Goal: Information Seeking & Learning: Learn about a topic

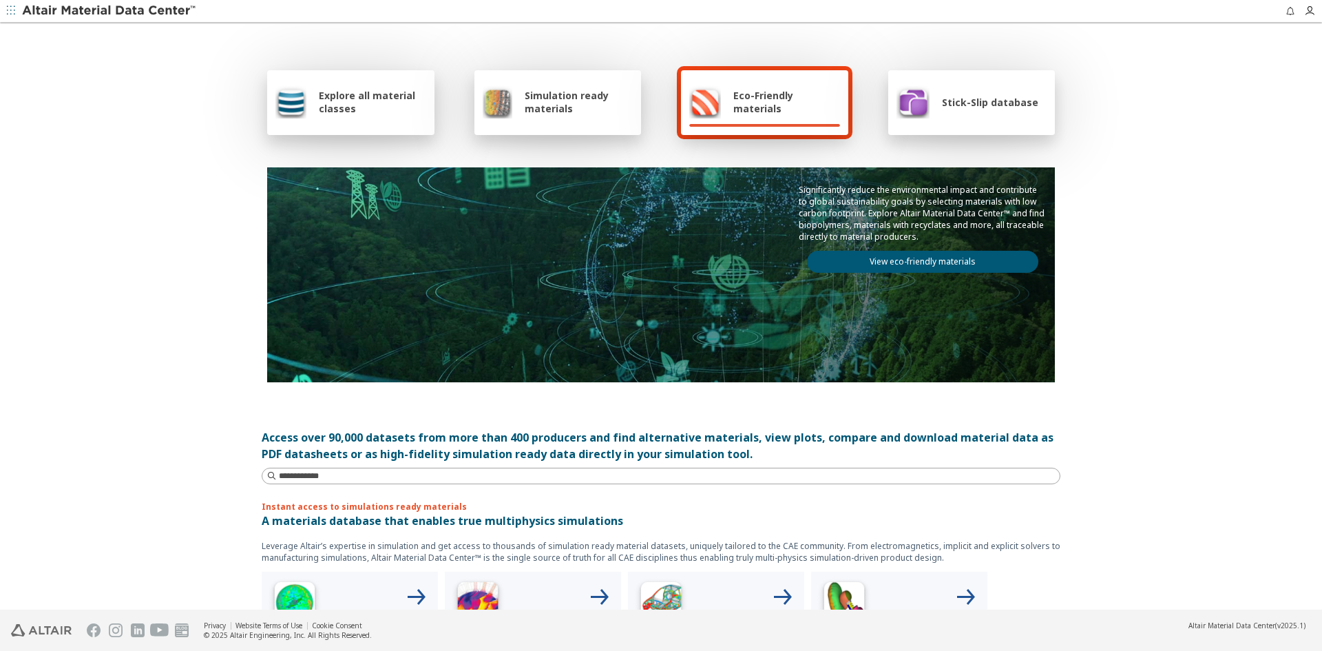
click at [918, 258] on link "View eco-friendly materials" at bounding box center [922, 262] width 231 height 22
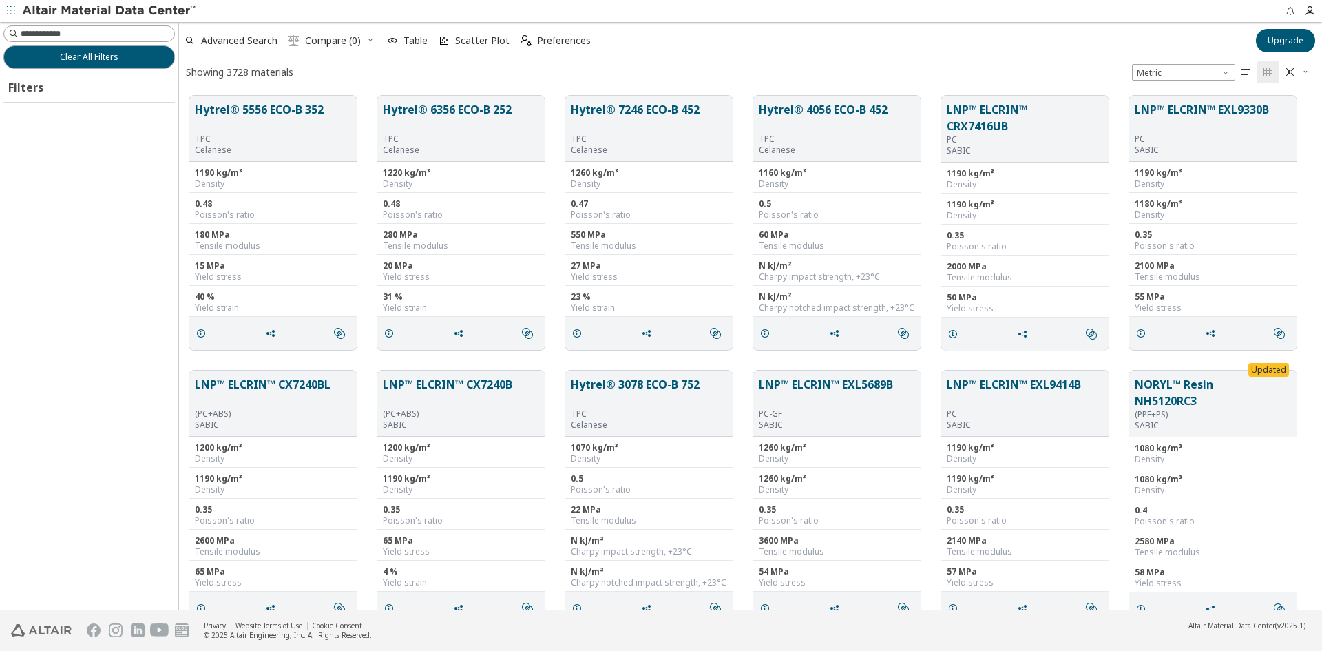
scroll to position [512, 1133]
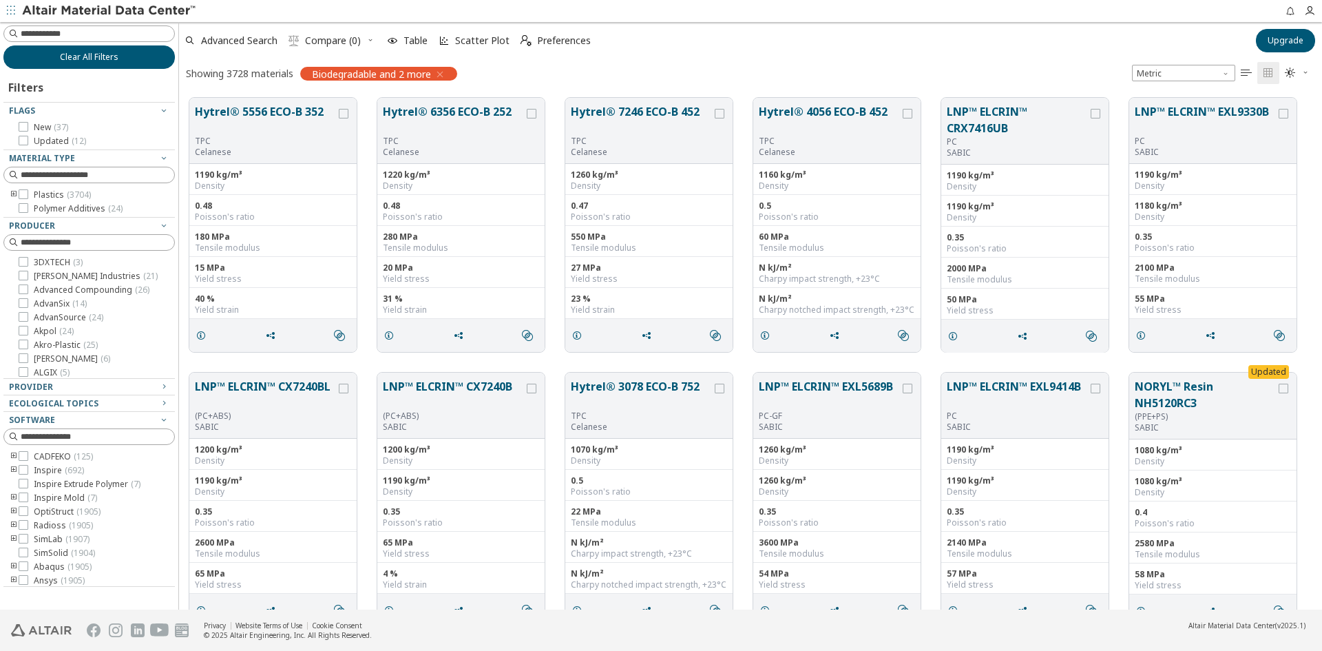
click at [94, 57] on span "Clear All Filters" at bounding box center [89, 57] width 59 height 11
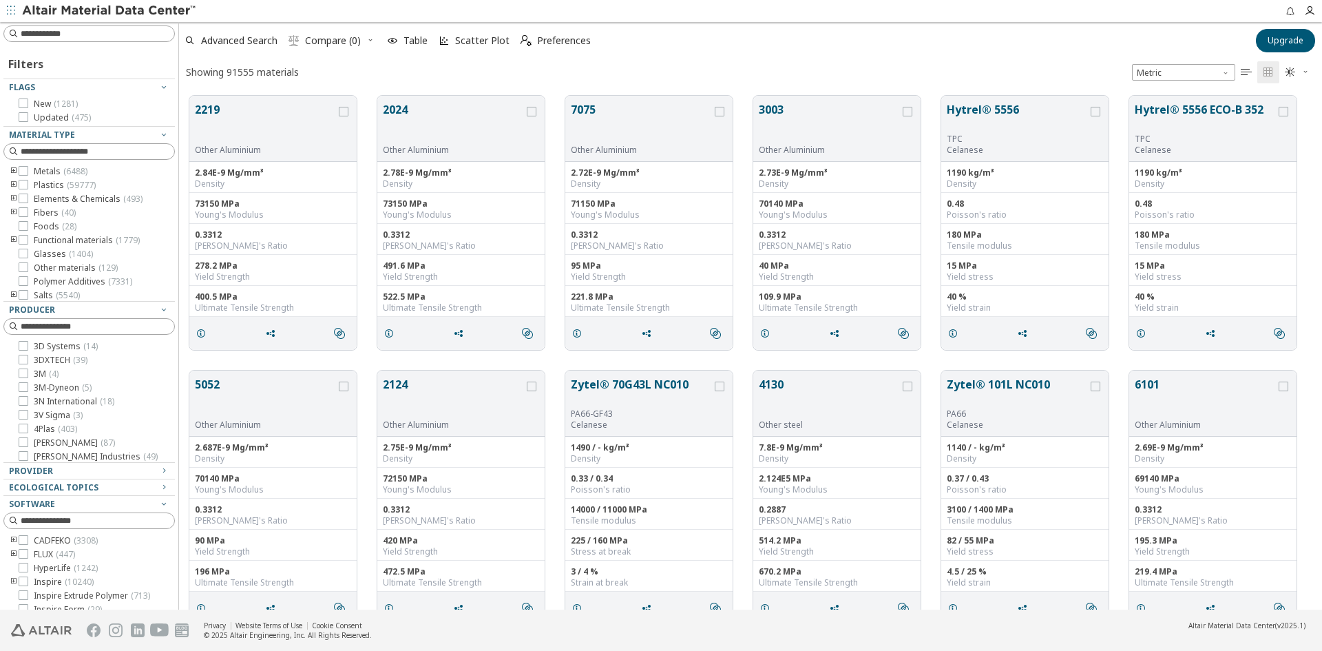
scroll to position [514, 1133]
click at [589, 125] on button "7075" at bounding box center [641, 122] width 141 height 43
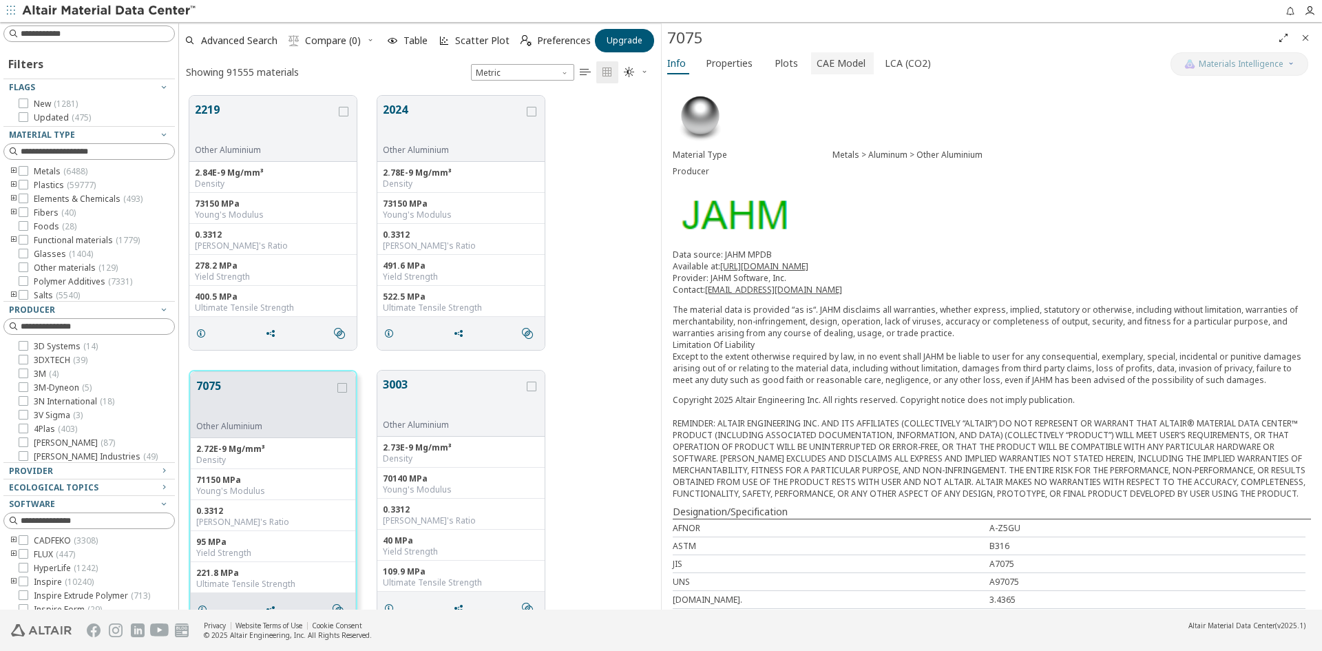
click at [835, 64] on span "CAE Model" at bounding box center [841, 63] width 49 height 22
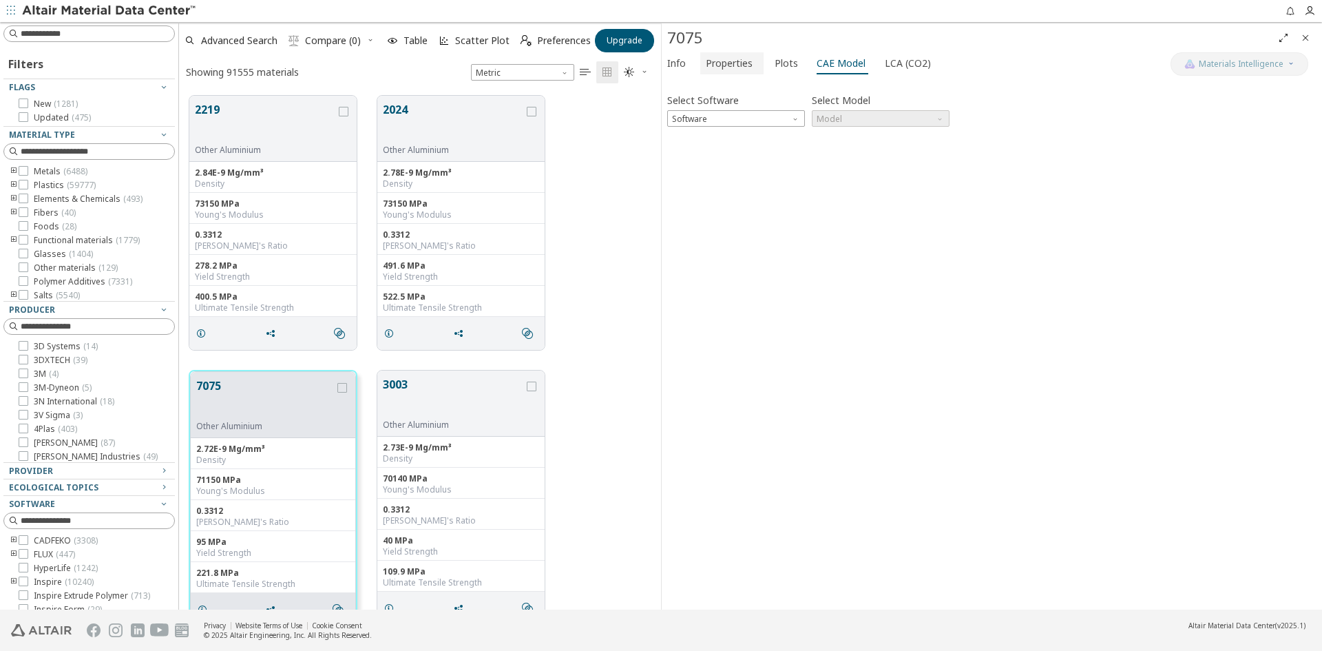
click at [733, 63] on span "Properties" at bounding box center [729, 63] width 47 height 22
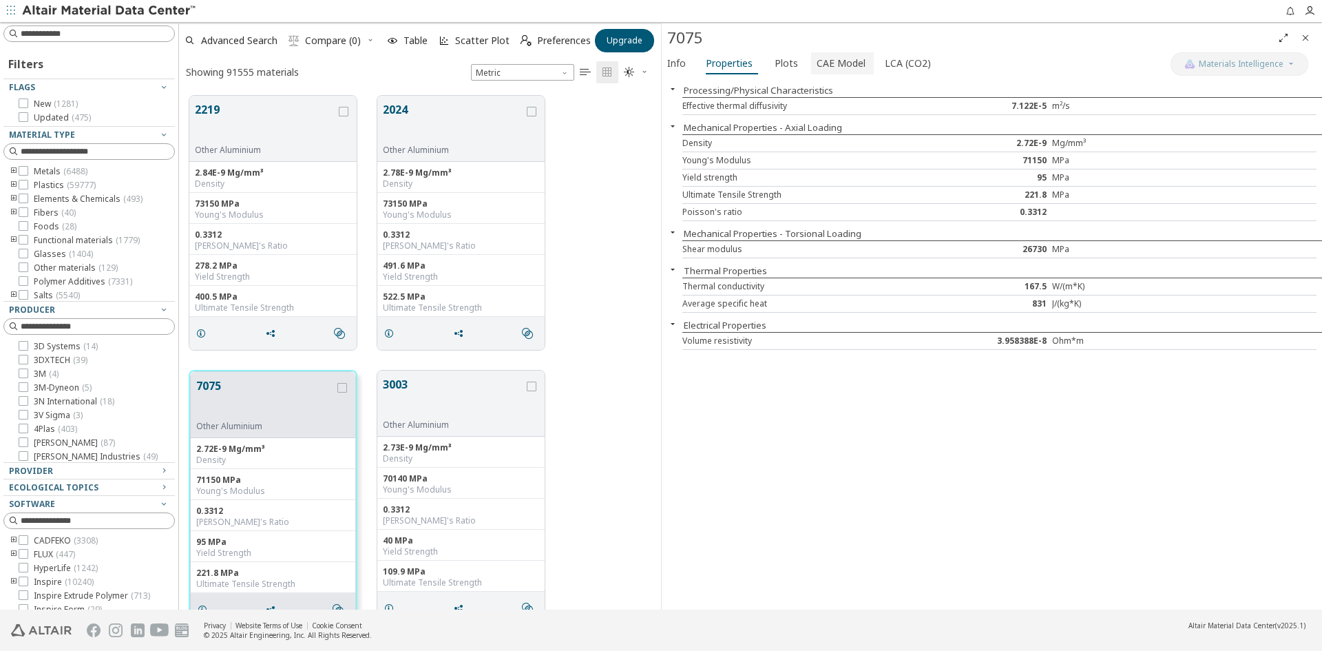
click at [826, 63] on span "CAE Model" at bounding box center [841, 63] width 49 height 22
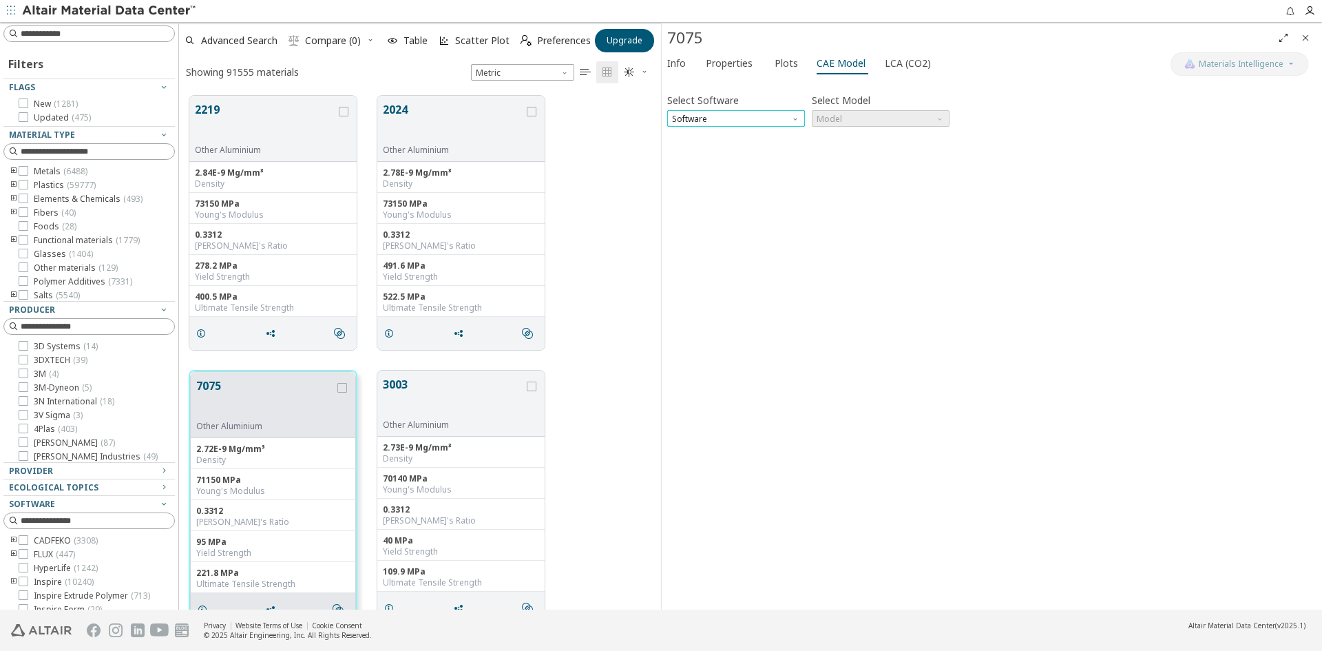
click at [758, 121] on span "Software" at bounding box center [736, 118] width 138 height 17
click at [731, 151] on span "OptiStruct" at bounding box center [736, 152] width 127 height 10
click at [876, 115] on span "Model" at bounding box center [881, 118] width 138 height 17
click at [851, 146] on button "MatS1" at bounding box center [881, 151] width 138 height 17
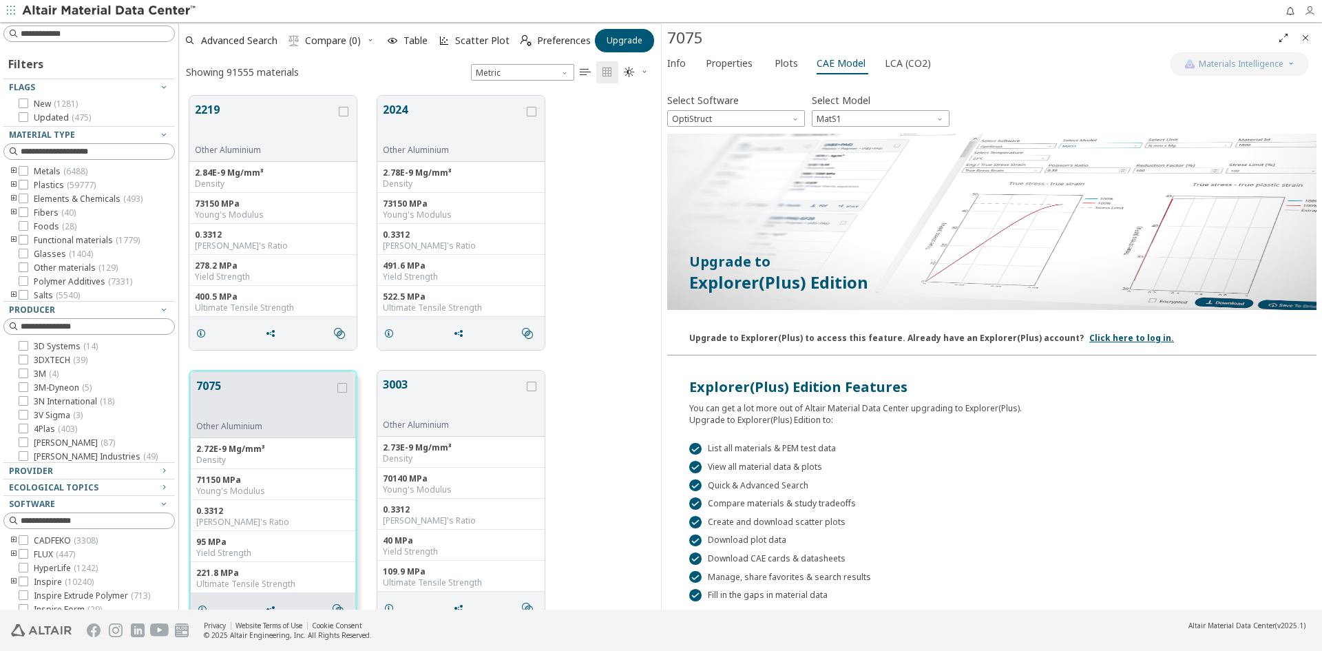
click at [1308, 12] on icon "button" at bounding box center [1309, 11] width 11 height 11
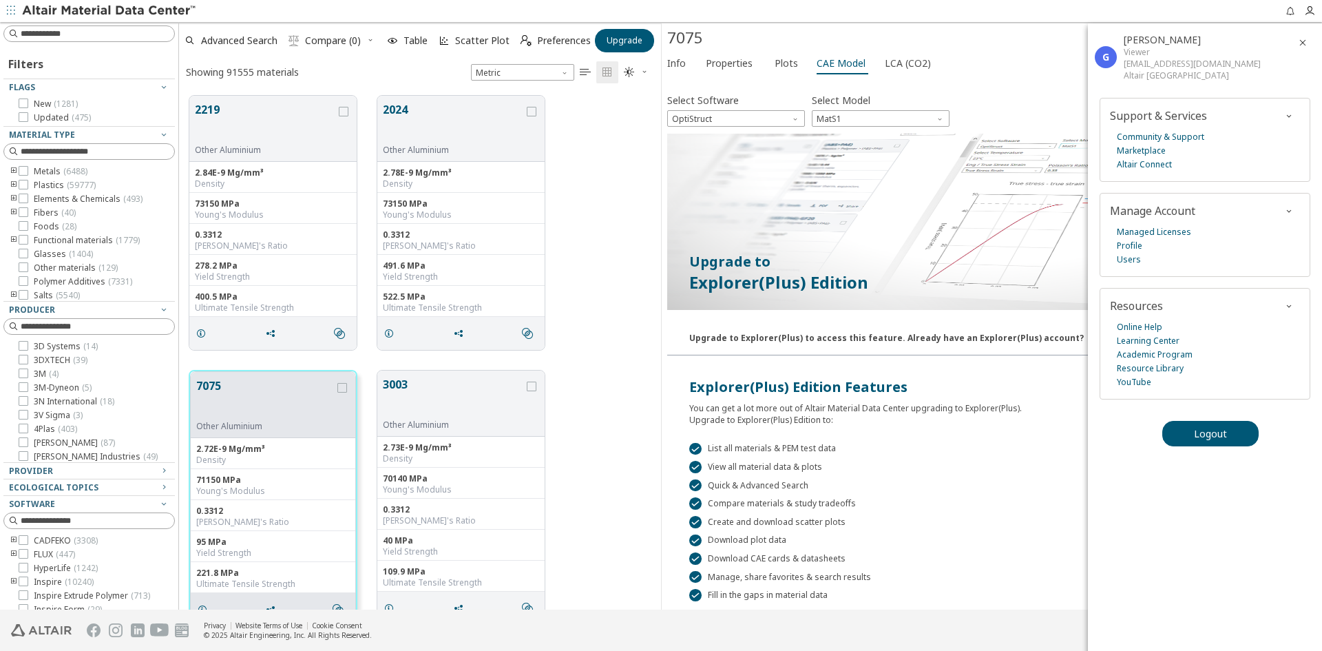
click at [1115, 49] on div "G" at bounding box center [1106, 57] width 22 height 22
click at [1137, 49] on div "Viewer" at bounding box center [1192, 52] width 137 height 12
click at [1151, 83] on div "G [PERSON_NAME] Viewer [EMAIL_ADDRESS][DOMAIN_NAME] Altair [GEOGRAPHIC_DATA]" at bounding box center [1199, 56] width 223 height 67
click at [1131, 245] on link "Profile" at bounding box center [1129, 246] width 25 height 14
